Goal: Task Accomplishment & Management: Manage account settings

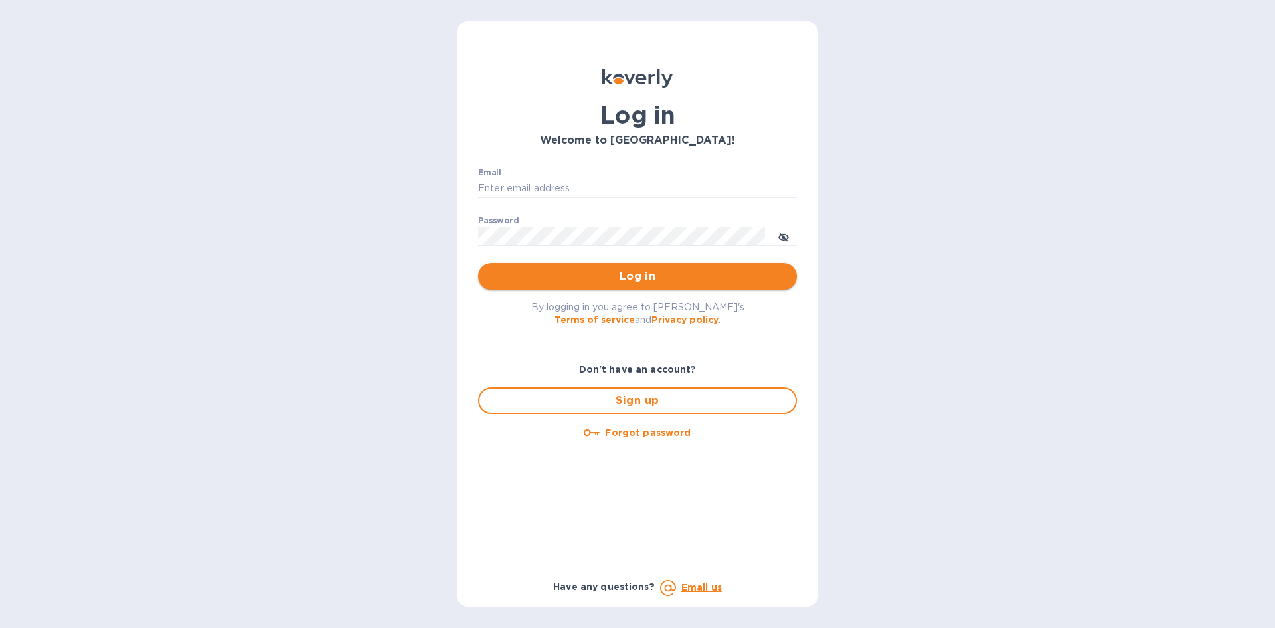
type input "[EMAIL_ADDRESS][DOMAIN_NAME]"
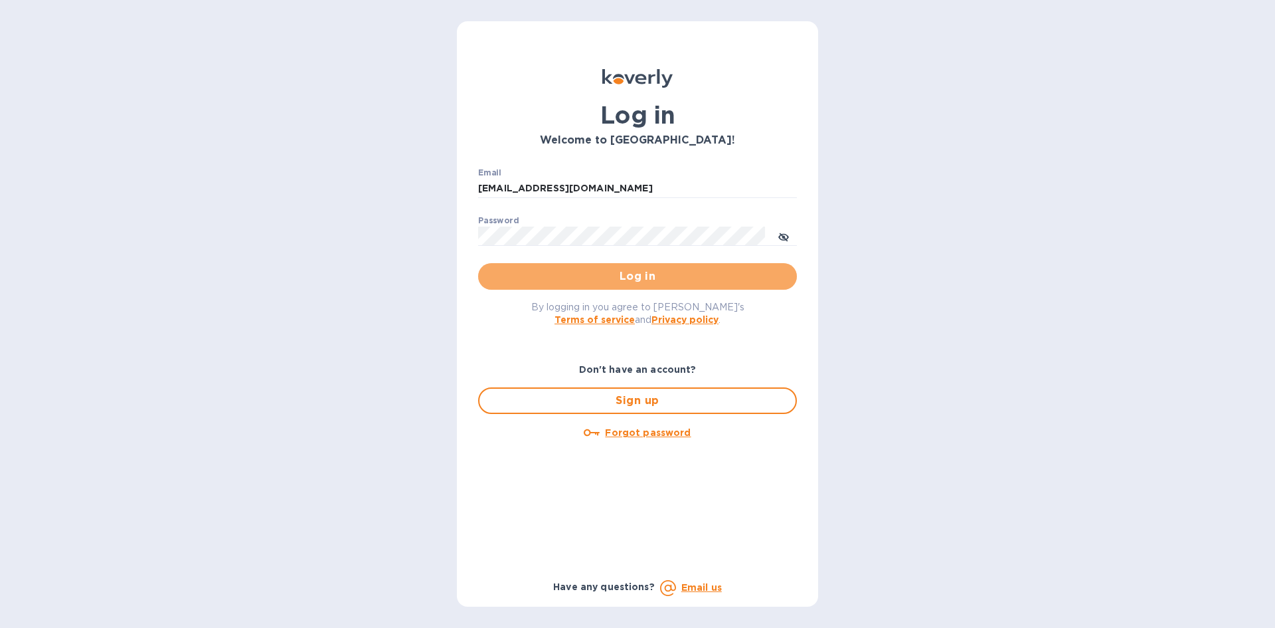
click at [643, 278] on span "Log in" at bounding box center [638, 276] width 298 height 16
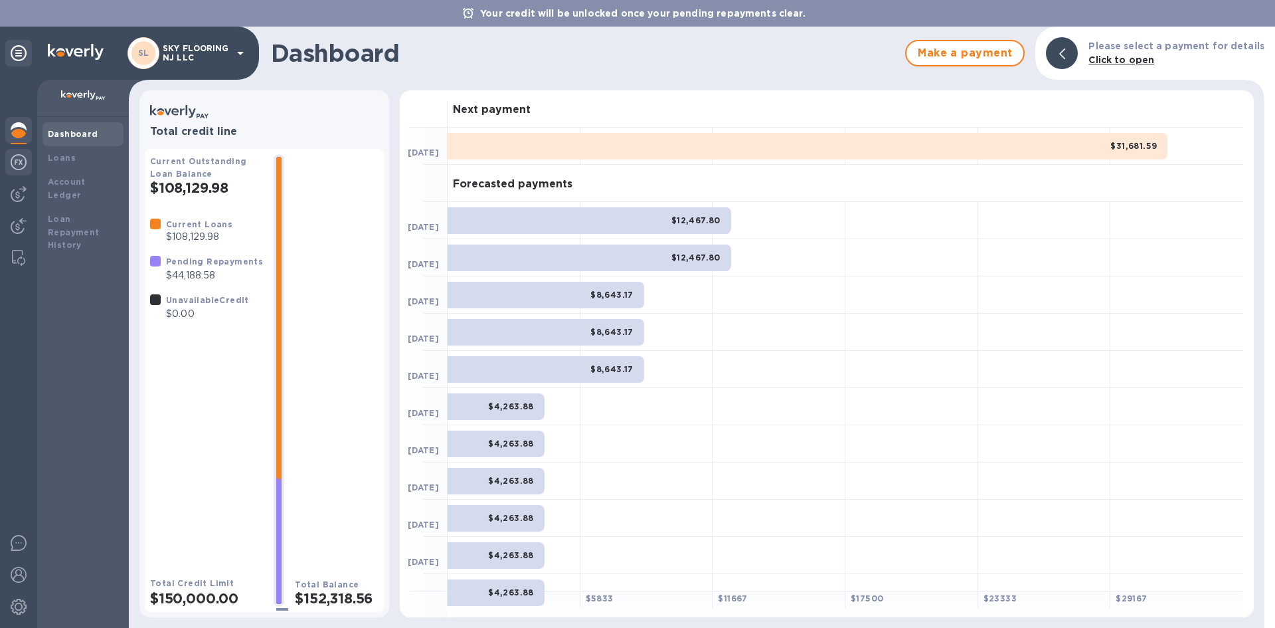
click at [12, 171] on div at bounding box center [18, 163] width 27 height 29
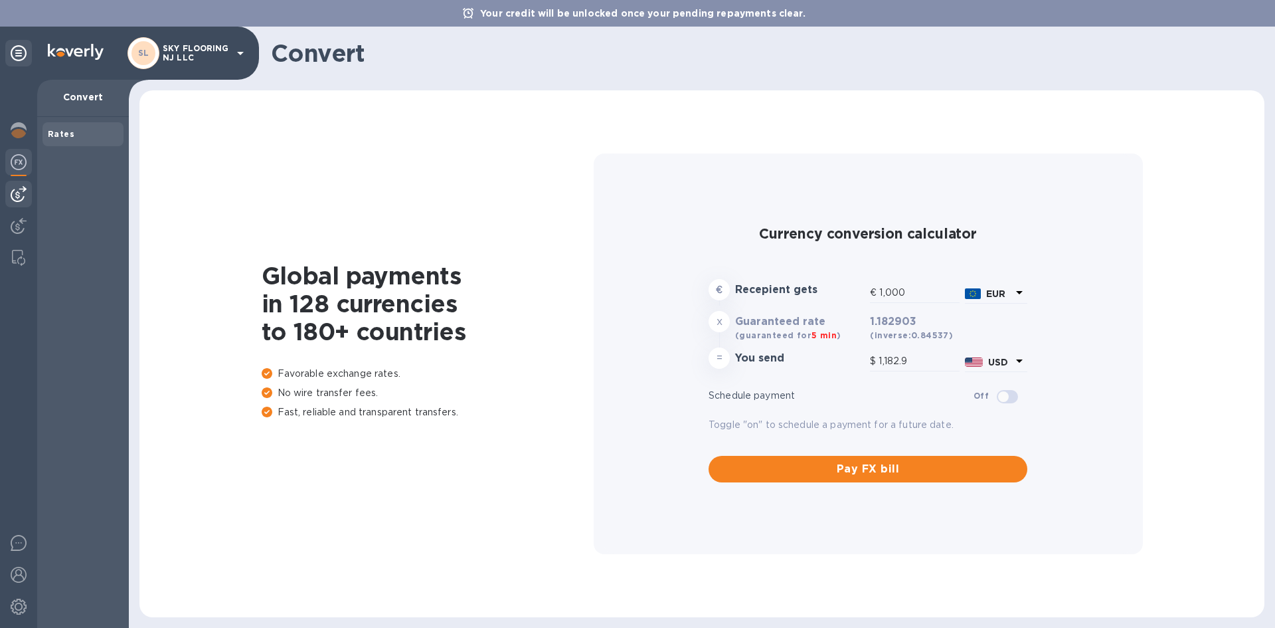
click at [21, 194] on img at bounding box center [19, 194] width 16 height 16
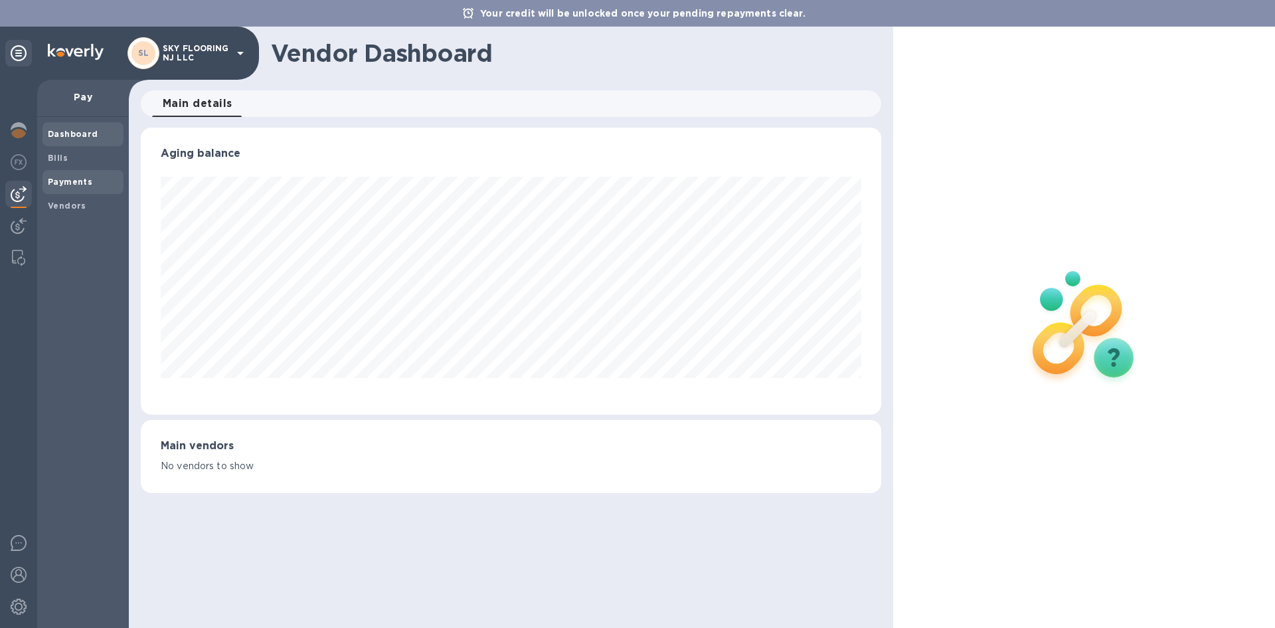
scroll to position [287, 740]
click at [60, 184] on b "Payments" at bounding box center [70, 182] width 45 height 10
